Goal: Information Seeking & Learning: Learn about a topic

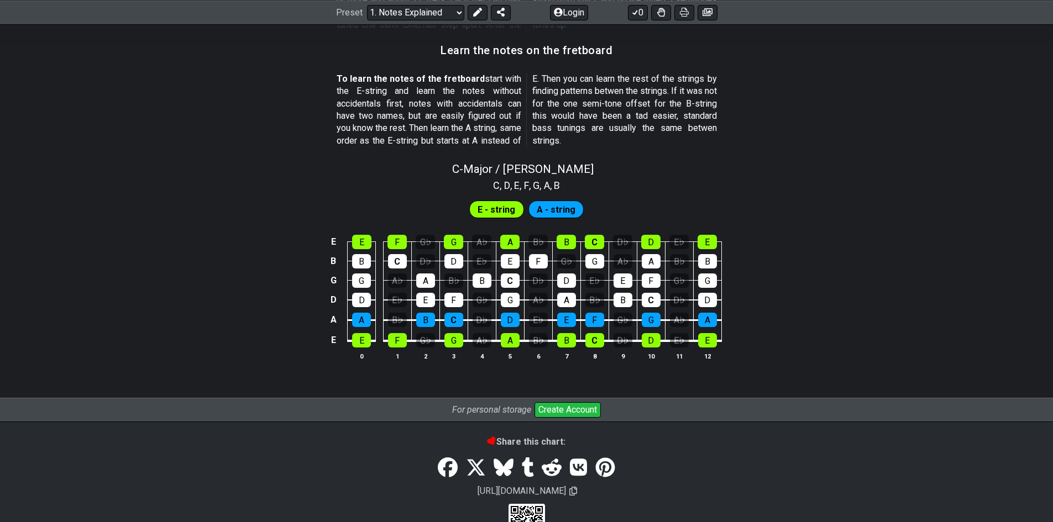
scroll to position [995, 0]
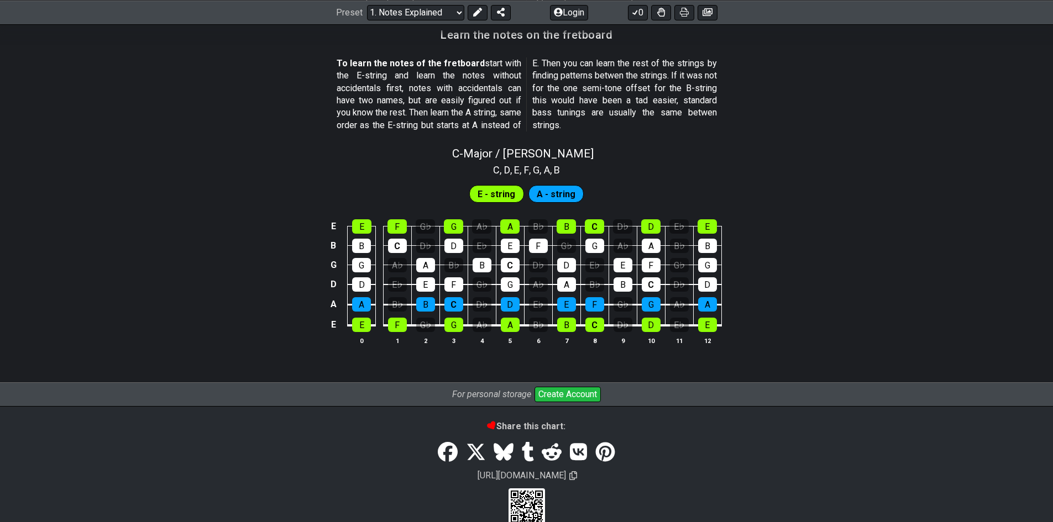
click at [481, 191] on span "E - string" at bounding box center [496, 194] width 38 height 16
click at [551, 193] on span "A - string" at bounding box center [556, 194] width 39 height 16
click at [501, 195] on span "E - string" at bounding box center [496, 194] width 38 height 16
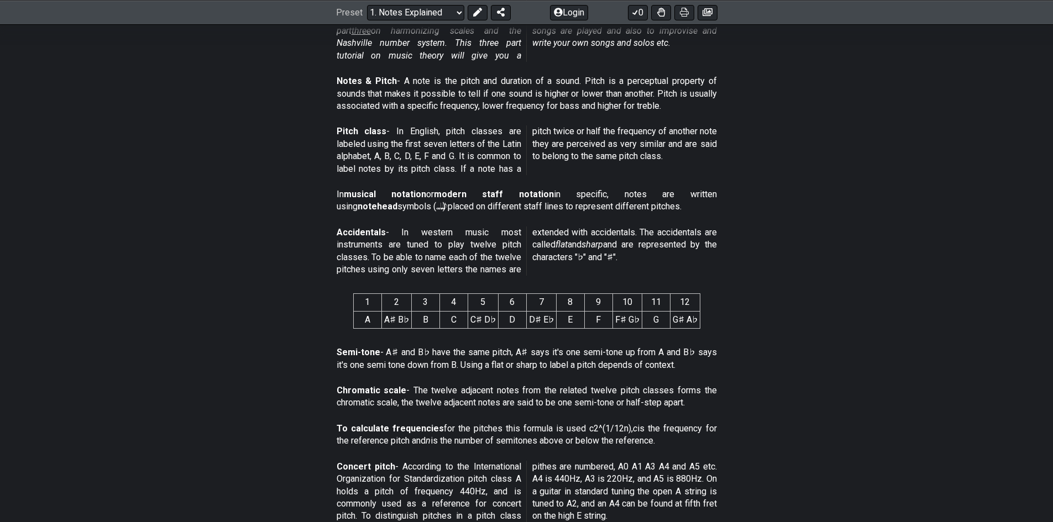
scroll to position [0, 0]
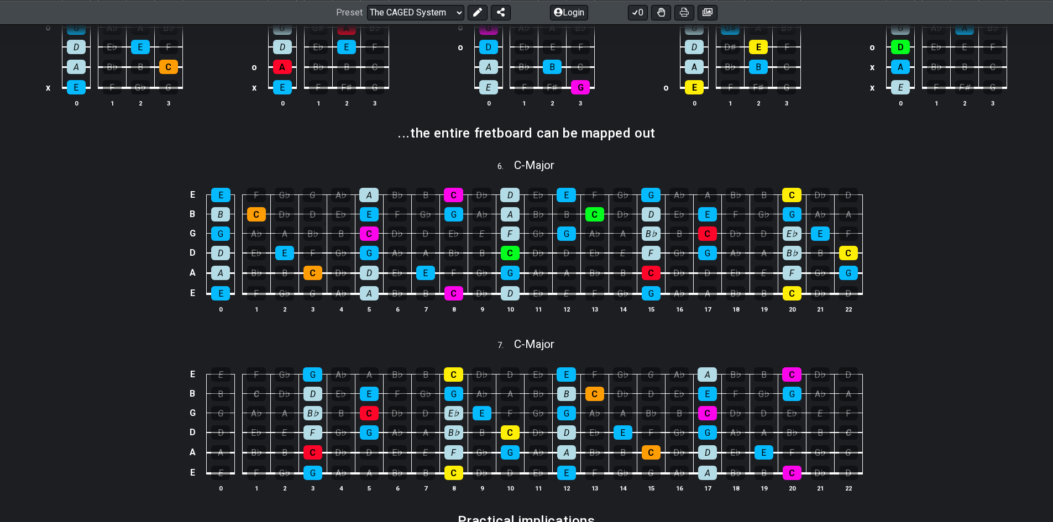
scroll to position [497, 0]
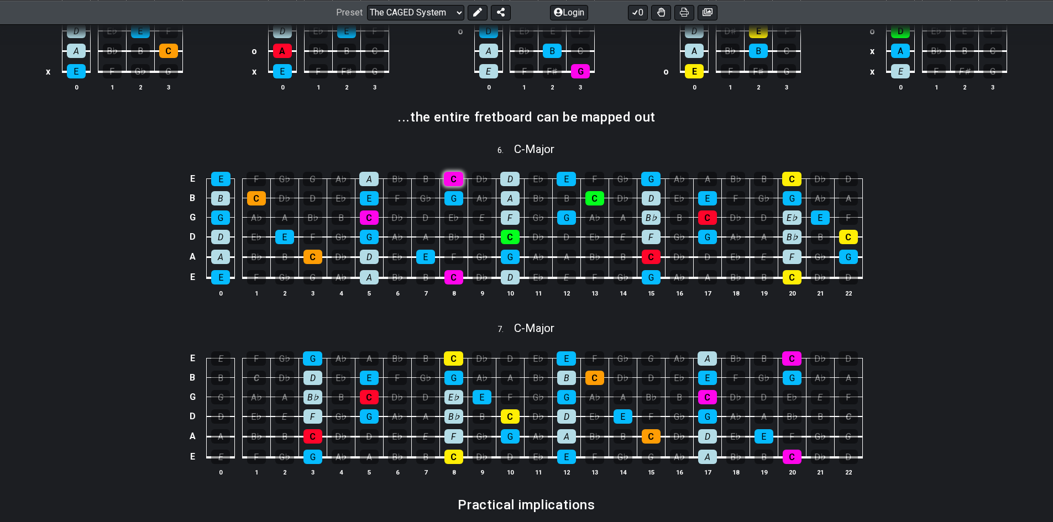
click at [453, 176] on div "C" at bounding box center [453, 179] width 19 height 14
click at [448, 171] on td "C" at bounding box center [453, 169] width 28 height 19
click at [455, 177] on div "C" at bounding box center [453, 179] width 19 height 14
click at [256, 195] on div "C" at bounding box center [256, 198] width 19 height 14
click at [280, 240] on div "E" at bounding box center [284, 237] width 19 height 14
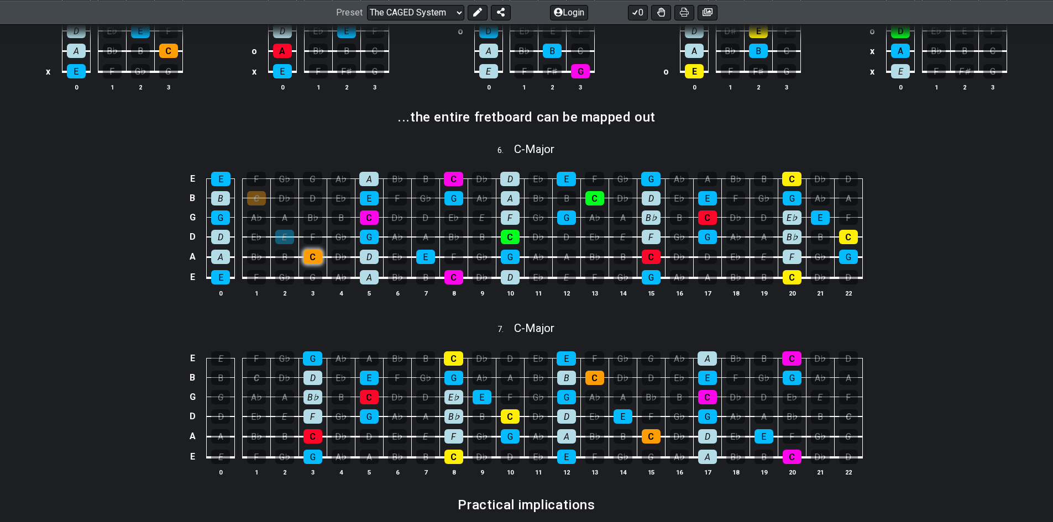
click at [311, 255] on div "C" at bounding box center [312, 257] width 19 height 14
click at [314, 253] on div "C" at bounding box center [312, 257] width 19 height 14
click at [291, 236] on div "E" at bounding box center [284, 237] width 19 height 14
click at [259, 205] on div "C" at bounding box center [256, 198] width 19 height 14
drag, startPoint x: 282, startPoint y: 234, endPoint x: 298, endPoint y: 151, distance: 83.8
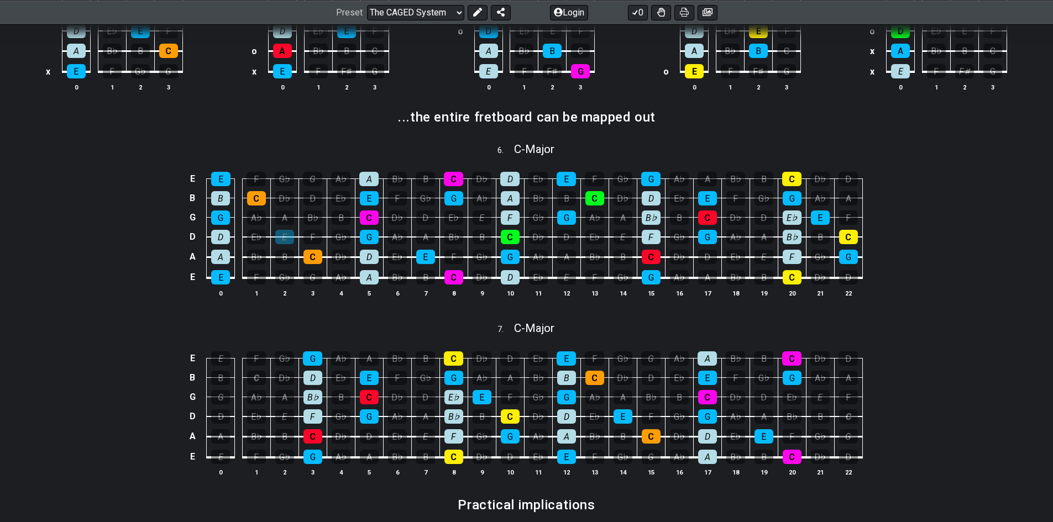
click at [298, 151] on div "6 . C - Major" at bounding box center [526, 146] width 1053 height 21
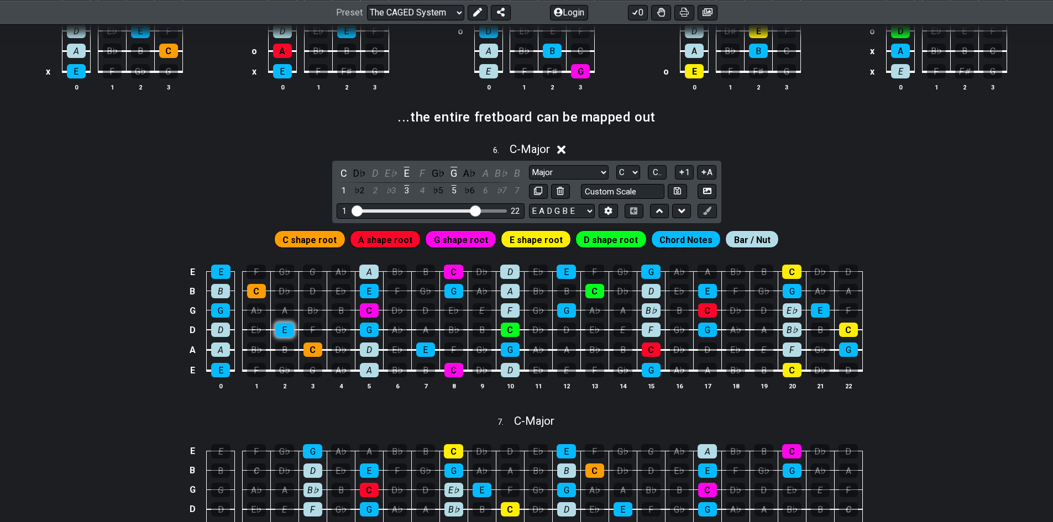
click at [287, 324] on div "E" at bounding box center [284, 330] width 19 height 14
drag, startPoint x: 360, startPoint y: 211, endPoint x: 420, endPoint y: 220, distance: 60.4
click at [420, 210] on input "Visible fret range" at bounding box center [430, 210] width 157 height 0
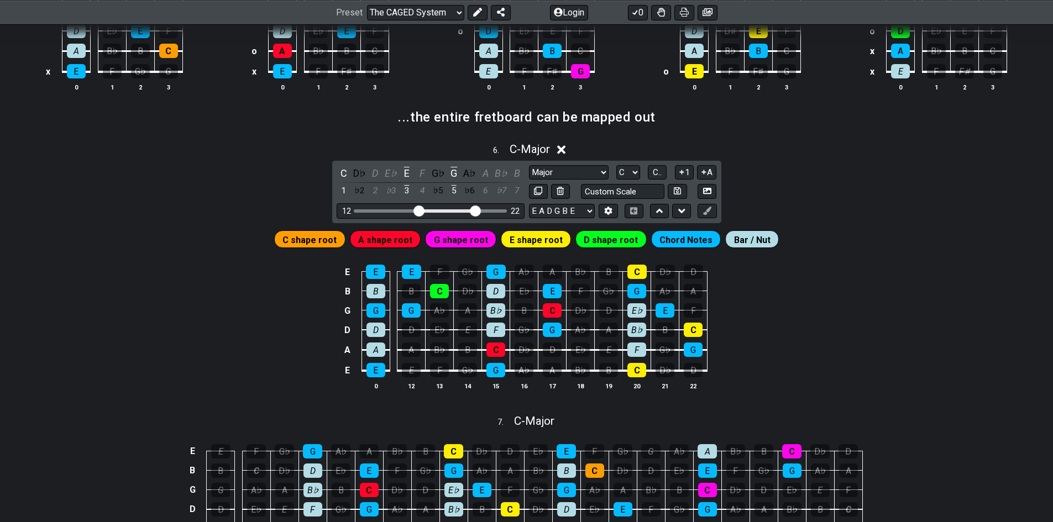
drag, startPoint x: 420, startPoint y: 218, endPoint x: 335, endPoint y: 220, distance: 85.1
click at [335, 220] on div "C D♭ D E♭ E F G♭ G A♭ A B♭ B 1 ♭2 2 ♭3 3 4 ♭5 5 ♭6 6 ♭7 7 Major Major chords Mi…" at bounding box center [526, 192] width 389 height 62
drag, startPoint x: 416, startPoint y: 210, endPoint x: 349, endPoint y: 210, distance: 67.4
click at [352, 210] on input "Visible fret range" at bounding box center [430, 210] width 157 height 0
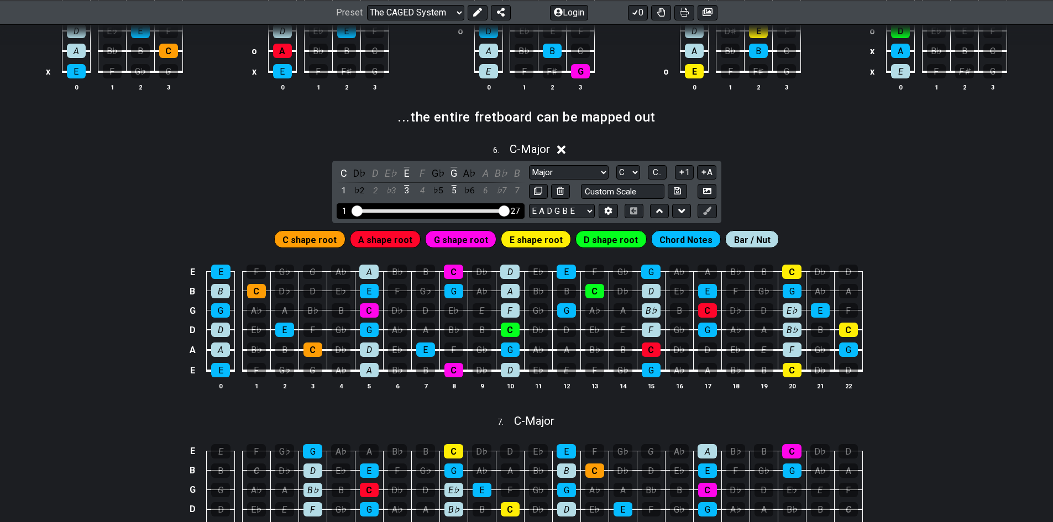
drag, startPoint x: 474, startPoint y: 207, endPoint x: 504, endPoint y: 212, distance: 30.9
click at [504, 210] on input "Visible fret range" at bounding box center [430, 210] width 157 height 0
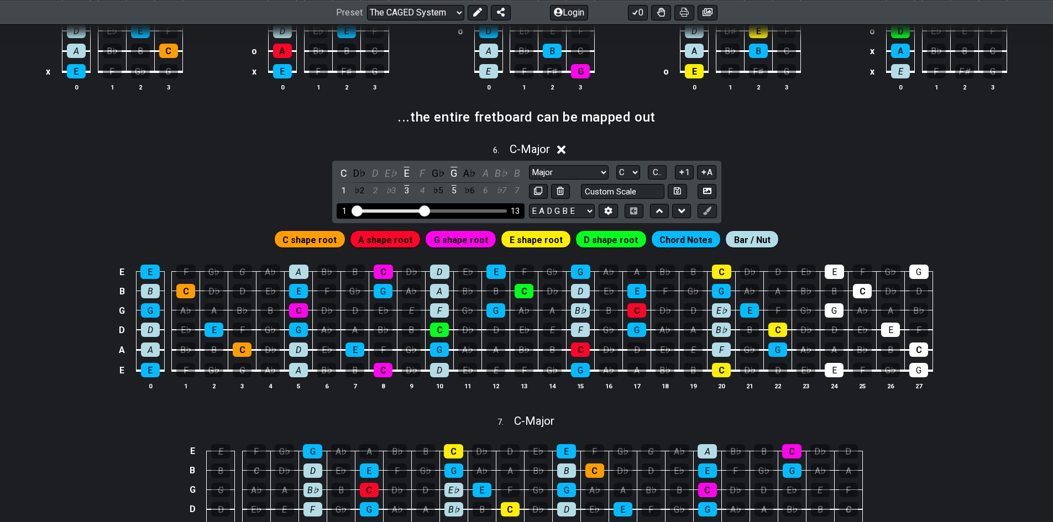
drag, startPoint x: 505, startPoint y: 212, endPoint x: 427, endPoint y: 213, distance: 77.9
click at [427, 210] on input "Visible fret range" at bounding box center [430, 210] width 157 height 0
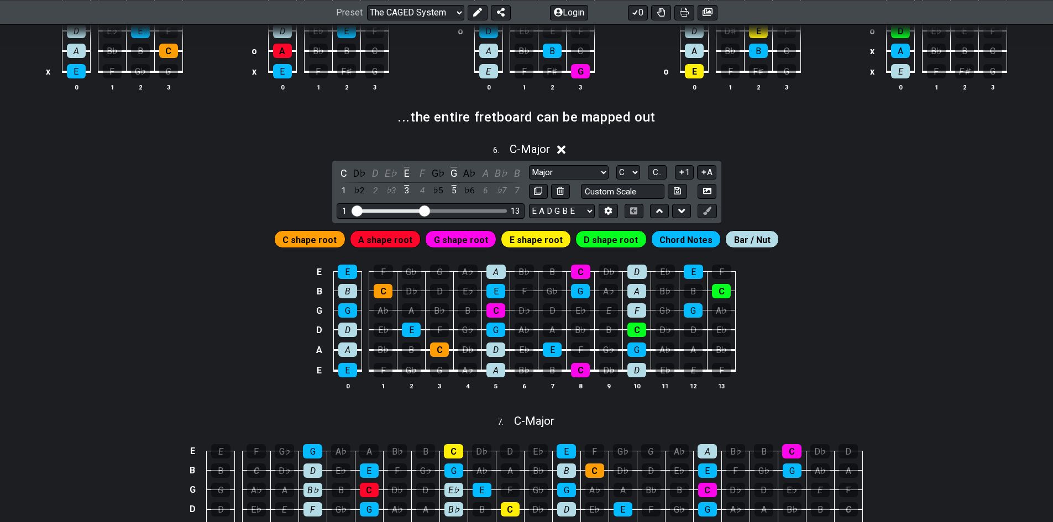
click at [314, 238] on span "C shape root" at bounding box center [309, 240] width 54 height 16
click at [388, 238] on span "A shape root" at bounding box center [385, 240] width 54 height 16
click at [469, 237] on span "G shape root" at bounding box center [461, 240] width 54 height 16
click at [534, 237] on span "E shape root" at bounding box center [535, 240] width 53 height 16
click at [591, 239] on span "D shape root" at bounding box center [611, 240] width 54 height 16
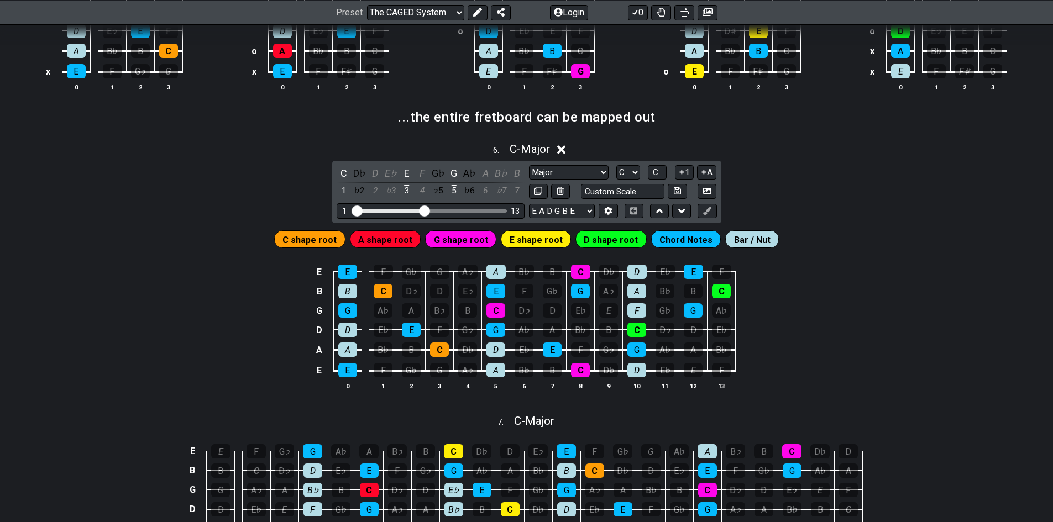
click at [668, 239] on span "Chord Notes" at bounding box center [685, 240] width 53 height 16
click at [777, 235] on div "C shape root A shape root G shape root E shape root D shape root Chord Notes Ba…" at bounding box center [526, 237] width 1053 height 28
click at [343, 172] on div "C" at bounding box center [344, 173] width 14 height 15
click at [409, 172] on div "E" at bounding box center [407, 173] width 14 height 15
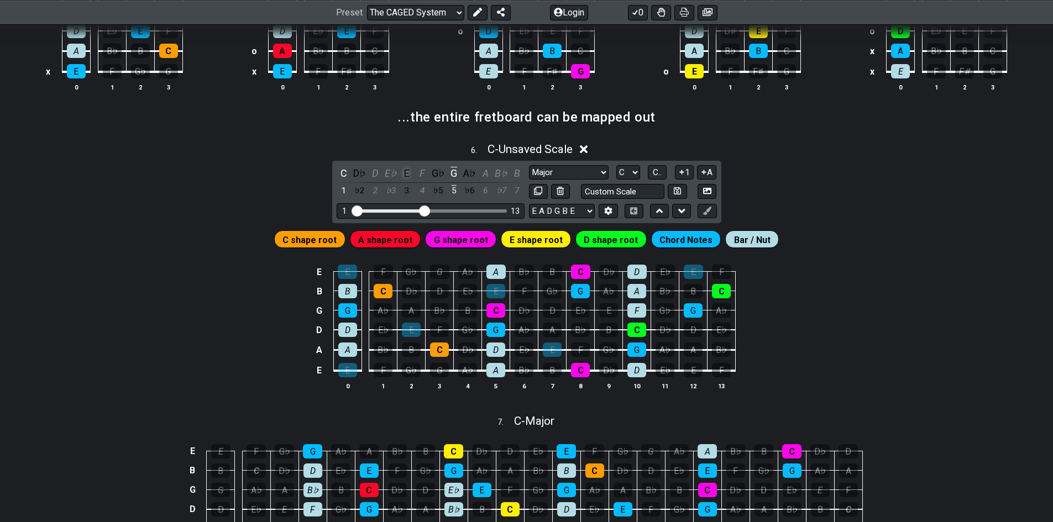
click at [409, 172] on div "E" at bounding box center [407, 173] width 14 height 15
click at [601, 171] on select "Major Major chords Minor Pentatonic Major Pentatonic Minor Blues Major Blues Ma…" at bounding box center [569, 172] width 80 height 15
click at [791, 166] on div "6 . C - Unsaved Scale C D♭ D E♭ E F G♭ G A♭ A B♭ B 1 ♭2 2 ♭3 3 4 ♭5 5 ♭6 6 ♭7 7…" at bounding box center [526, 271] width 1053 height 270
click at [456, 169] on div "G" at bounding box center [453, 173] width 14 height 15
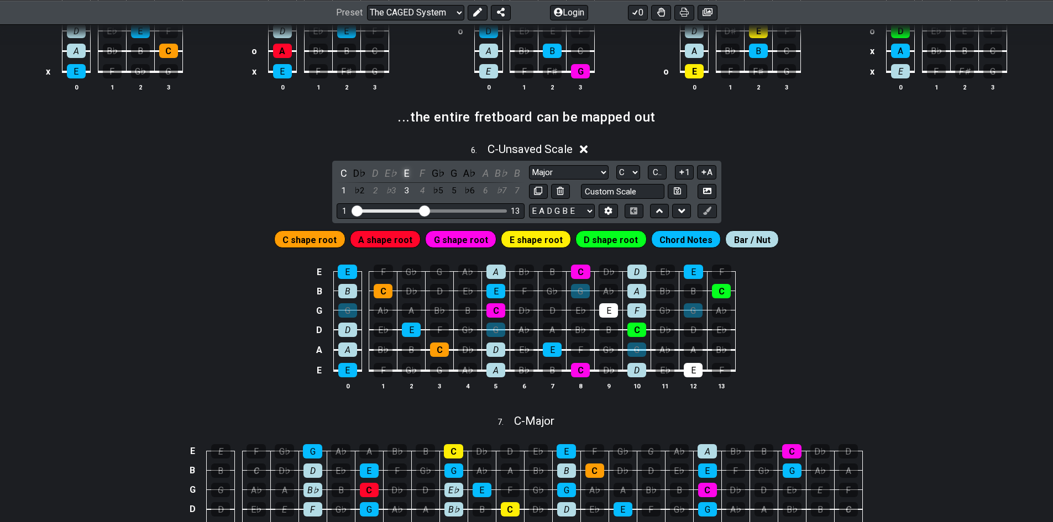
click at [408, 172] on div "E" at bounding box center [407, 173] width 14 height 15
click at [346, 173] on div "C" at bounding box center [344, 173] width 14 height 15
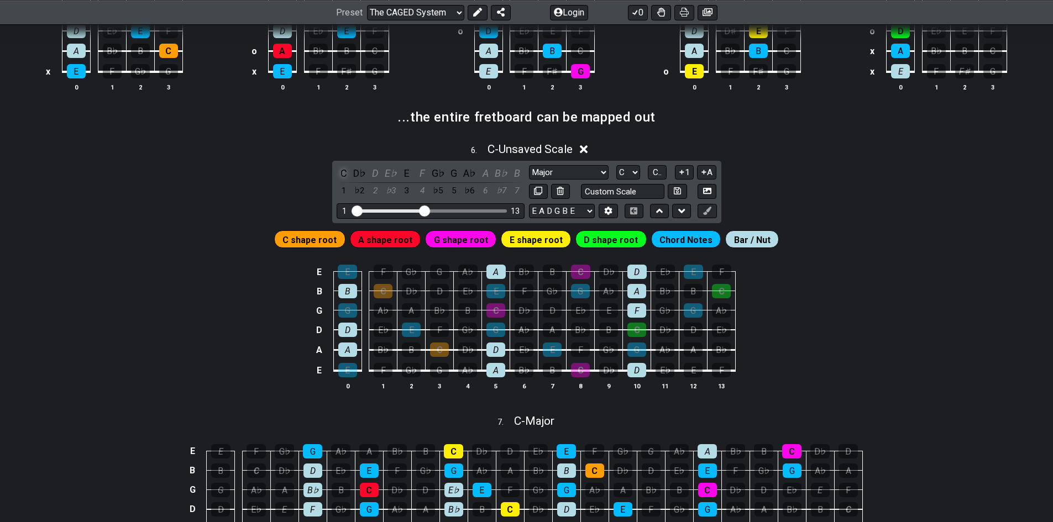
click at [346, 172] on div "C" at bounding box center [344, 173] width 14 height 15
click at [407, 172] on div "E" at bounding box center [407, 173] width 14 height 15
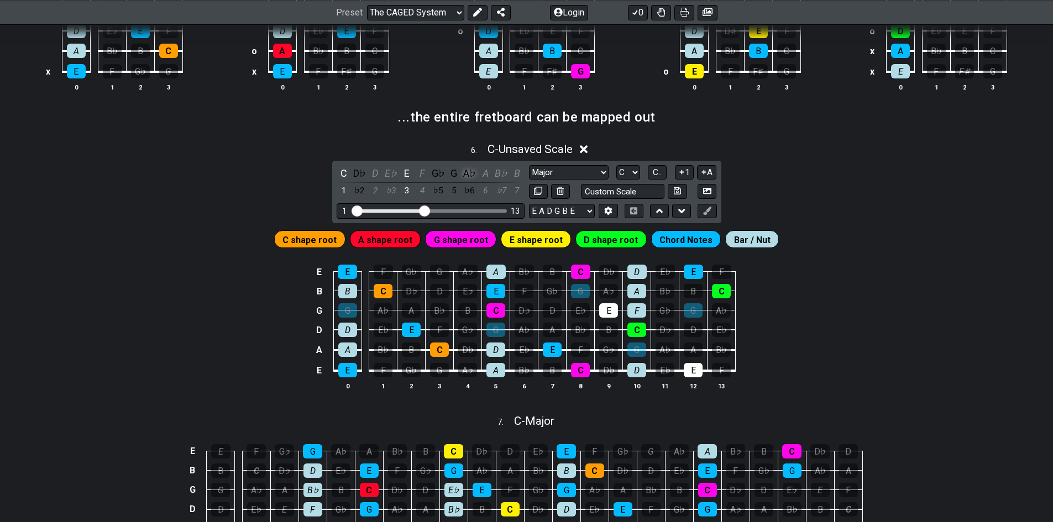
click at [466, 172] on div "A♭" at bounding box center [470, 173] width 14 height 15
click at [487, 173] on div "A" at bounding box center [485, 173] width 14 height 15
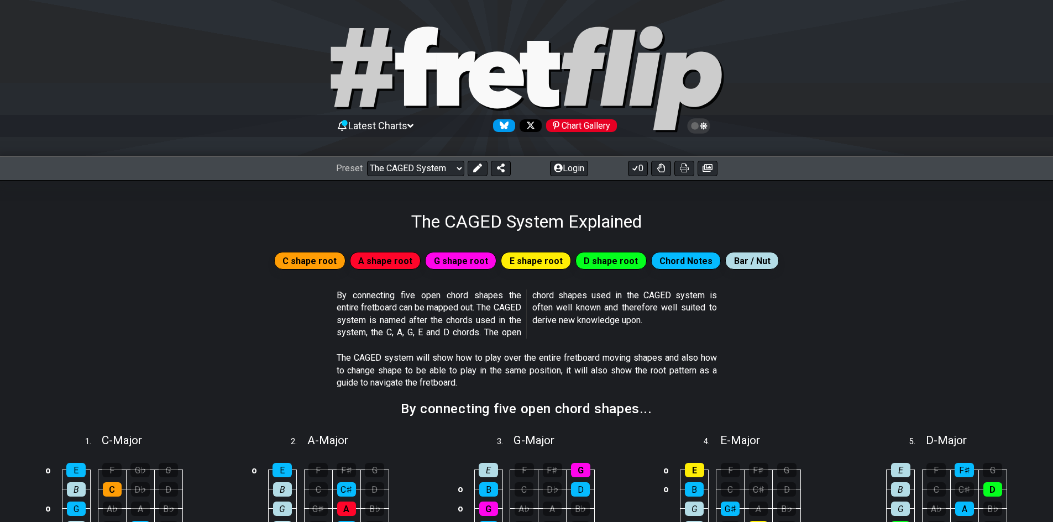
click at [603, 259] on span "D shape root" at bounding box center [611, 261] width 54 height 16
click at [303, 260] on span "C shape root" at bounding box center [309, 261] width 54 height 16
click at [402, 256] on span "A shape root" at bounding box center [385, 261] width 54 height 16
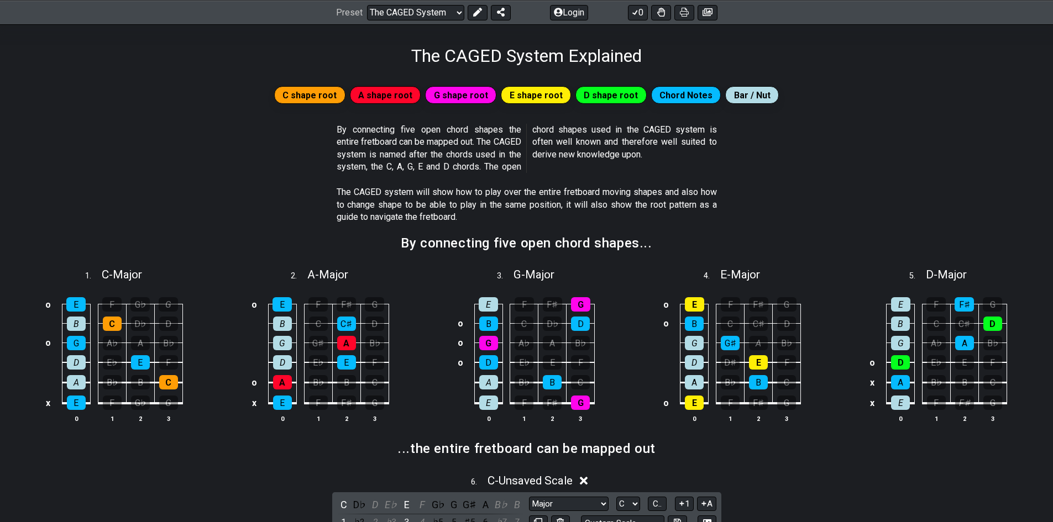
scroll to position [332, 0]
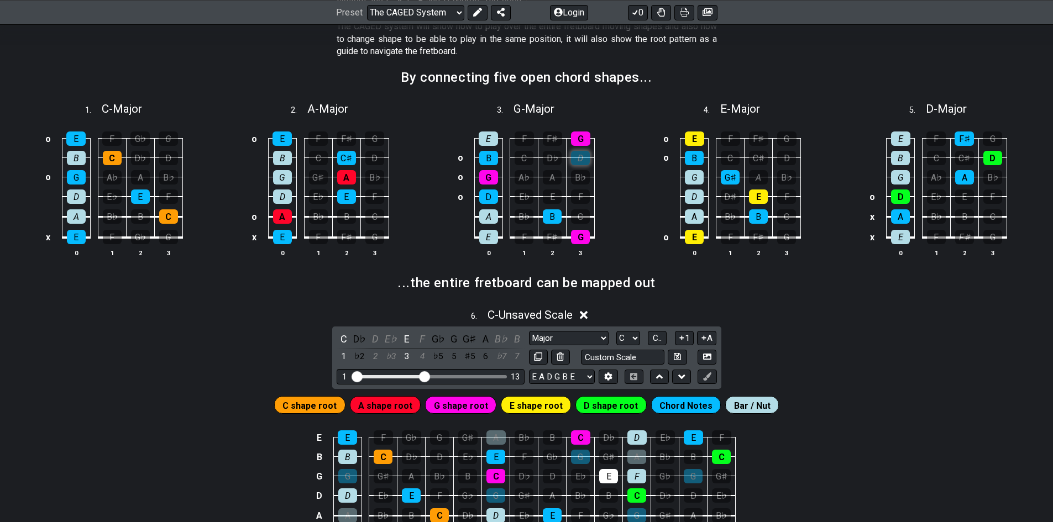
click at [575, 161] on div "D" at bounding box center [580, 158] width 19 height 14
click at [579, 159] on div "D" at bounding box center [580, 158] width 19 height 14
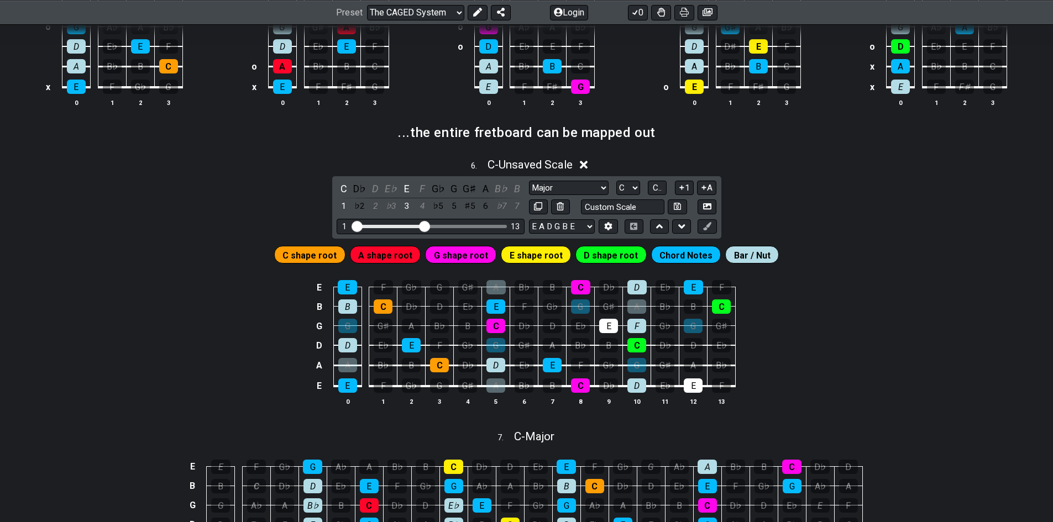
scroll to position [497, 0]
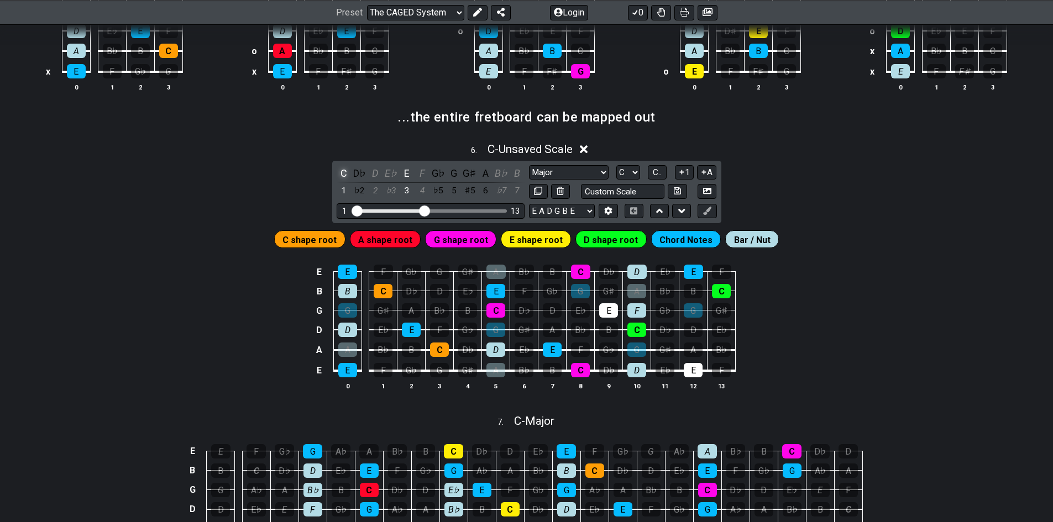
click at [341, 169] on div "C" at bounding box center [344, 173] width 14 height 15
click at [340, 171] on div "C" at bounding box center [344, 173] width 14 height 15
click at [637, 170] on select "A♭ A A♯ B♭ B C C♯ D♭ D D♯ E♭ E F F♯ G♭ G G♯" at bounding box center [628, 172] width 24 height 15
click at [616, 165] on select "A♭ A A♯ B♭ B C C♯ D♭ D D♯ E♭ E F F♯ G♭ G G♯" at bounding box center [628, 172] width 24 height 15
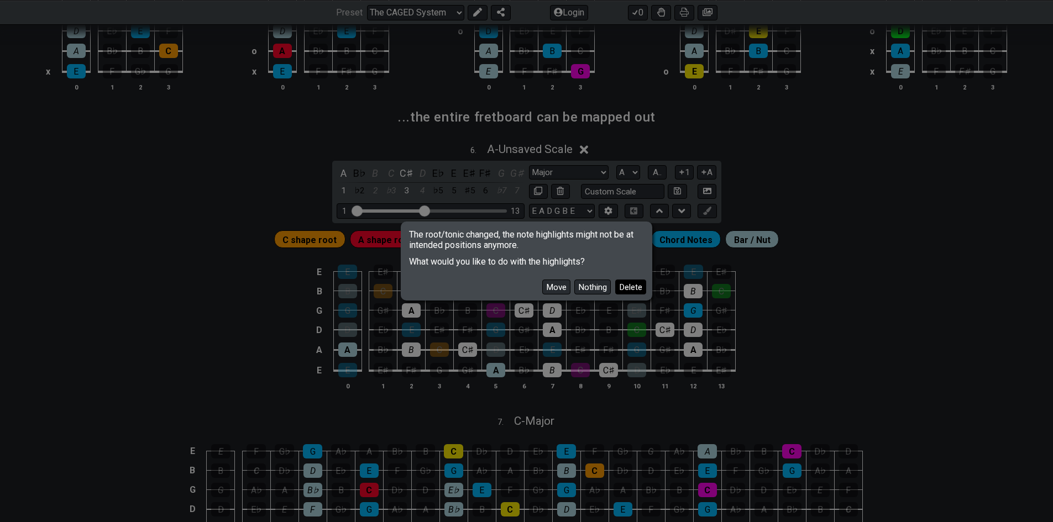
click at [640, 285] on button "Delete" at bounding box center [630, 287] width 31 height 15
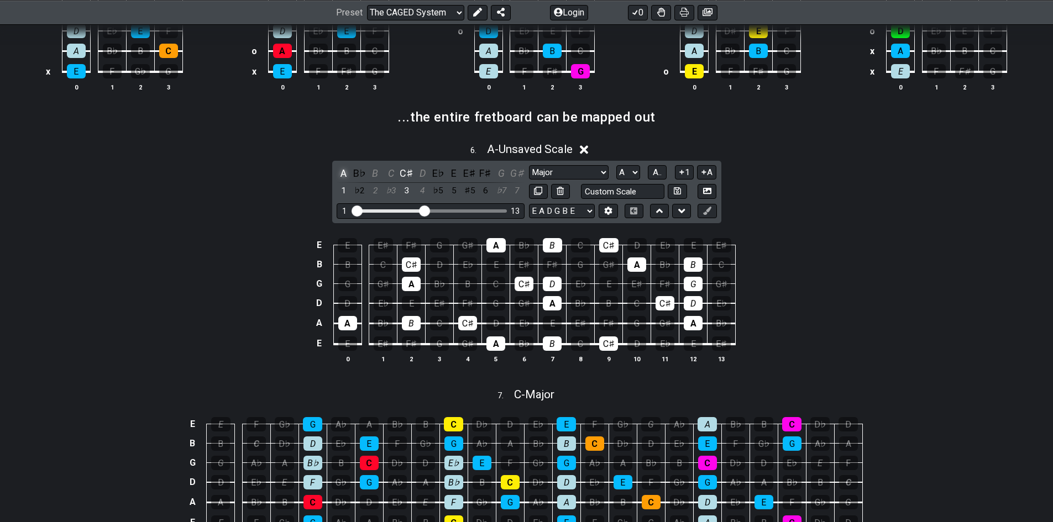
click at [341, 170] on div "A" at bounding box center [344, 173] width 14 height 15
click at [346, 320] on div "A" at bounding box center [347, 323] width 19 height 14
click at [348, 319] on div "A" at bounding box center [347, 323] width 19 height 14
click at [653, 169] on span "A.." at bounding box center [657, 172] width 9 height 10
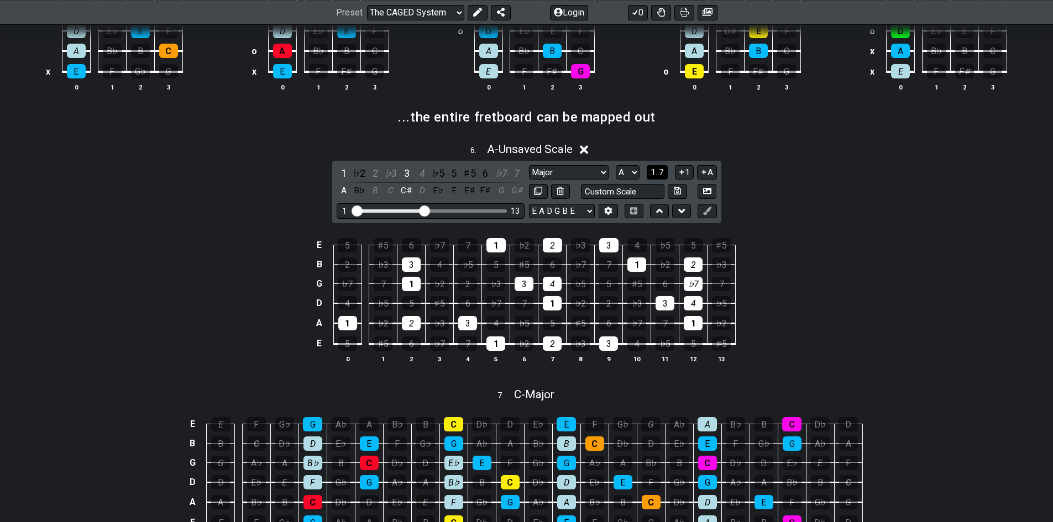
click at [654, 169] on span "1..7" at bounding box center [656, 172] width 13 height 10
click at [679, 170] on icon at bounding box center [681, 172] width 10 height 8
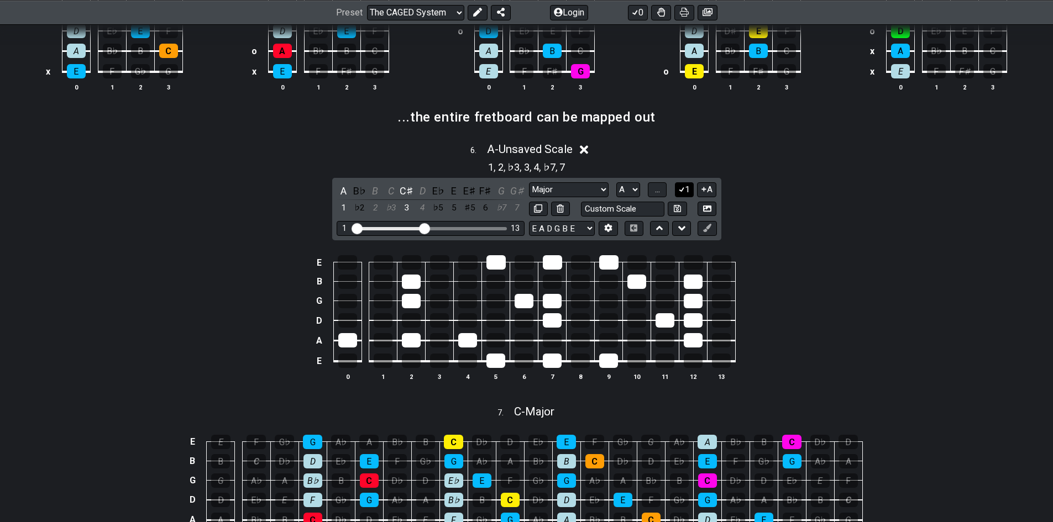
click at [679, 191] on icon at bounding box center [681, 189] width 10 height 8
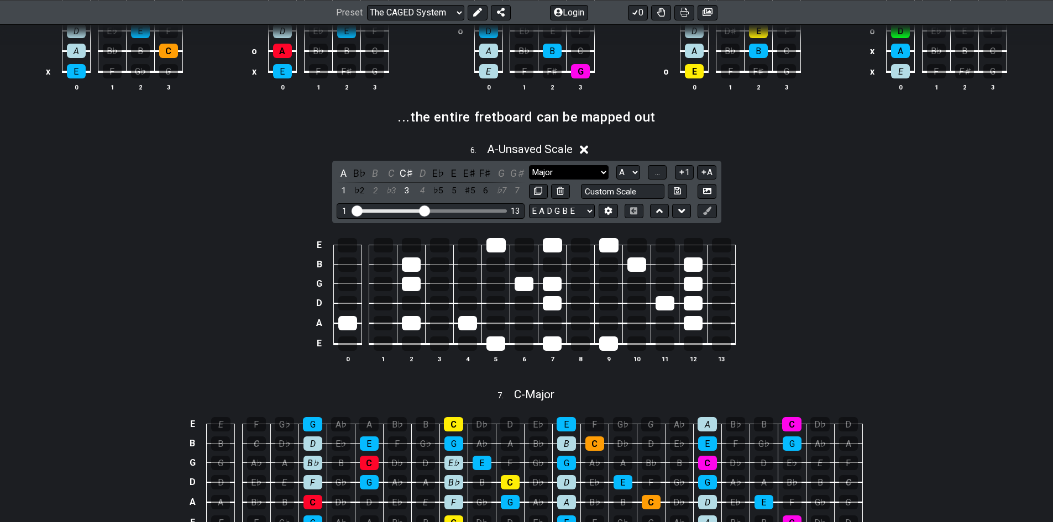
click at [600, 172] on select "Major Major chords Minor Pentatonic Major Pentatonic Minor Blues Major Blues Ma…" at bounding box center [569, 172] width 80 height 15
click at [529, 165] on select "Major Major chords Minor Pentatonic Major Pentatonic Minor Blues Major Blues Ma…" at bounding box center [569, 172] width 80 height 15
click at [626, 172] on select "A♭ A A♯ B♭ B C C♯ D♭ D D♯ E♭ E F F♯ G♭ G G♯" at bounding box center [628, 172] width 24 height 15
select select "C"
click at [616, 165] on select "A♭ A A♯ B♭ B C C♯ D♭ D D♯ E♭ E F F♯ G♭ G G♯" at bounding box center [628, 172] width 24 height 15
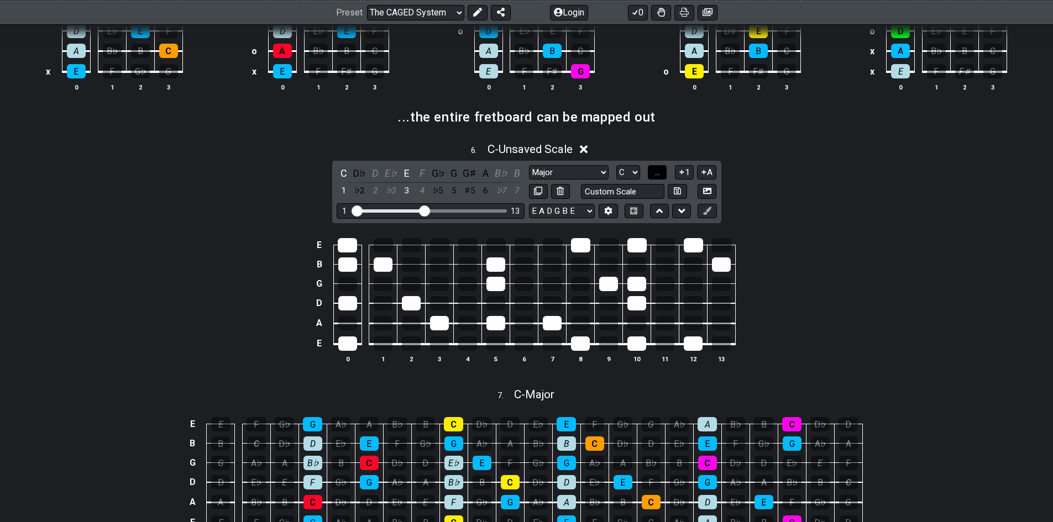
click at [656, 170] on span "..." at bounding box center [657, 172] width 5 height 10
click at [656, 170] on span "C.." at bounding box center [657, 172] width 9 height 10
click at [656, 170] on span "1..7" at bounding box center [656, 172] width 13 height 10
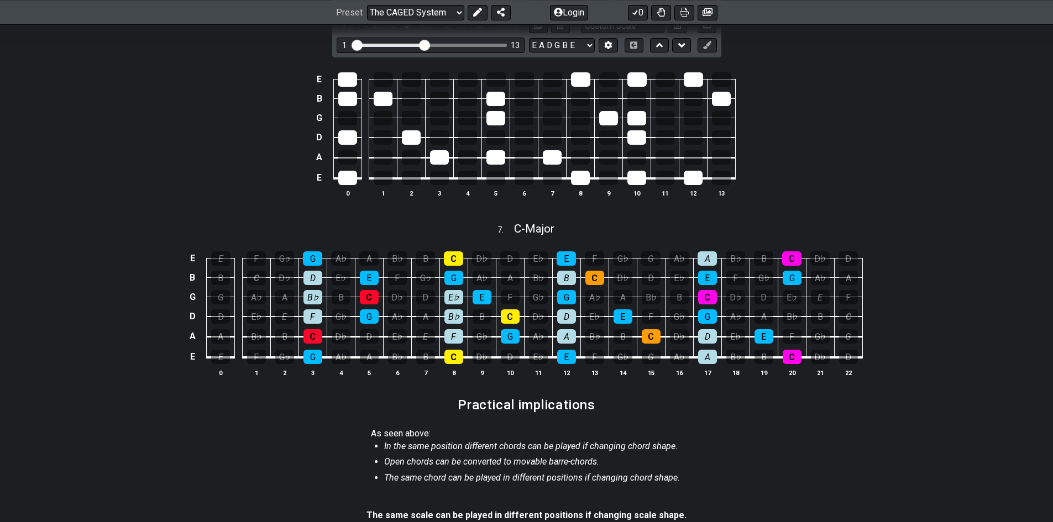
scroll to position [166, 0]
